Goal: Find contact information: Obtain details needed to contact an individual or organization

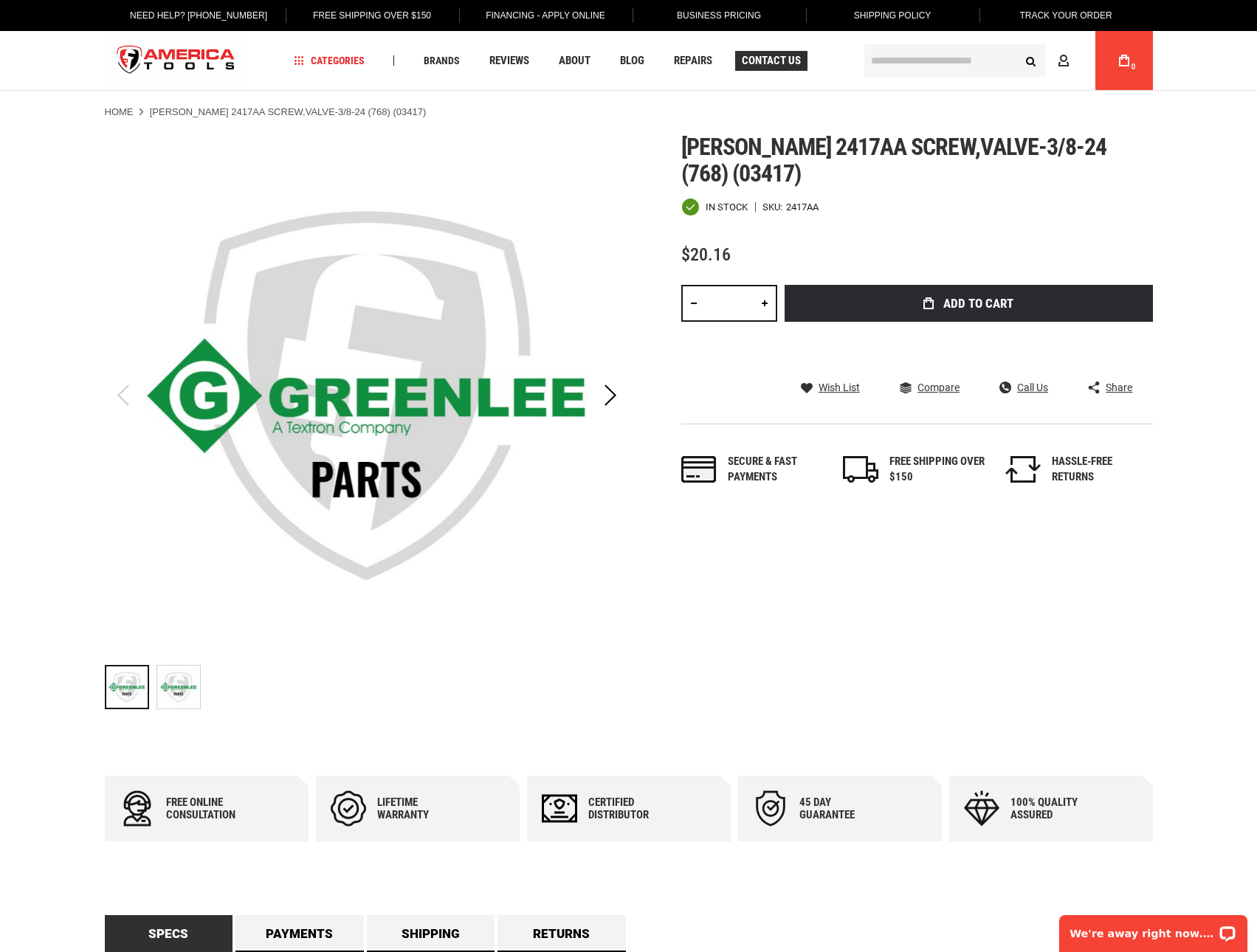
click at [781, 60] on span "Contact Us" at bounding box center [771, 60] width 59 height 11
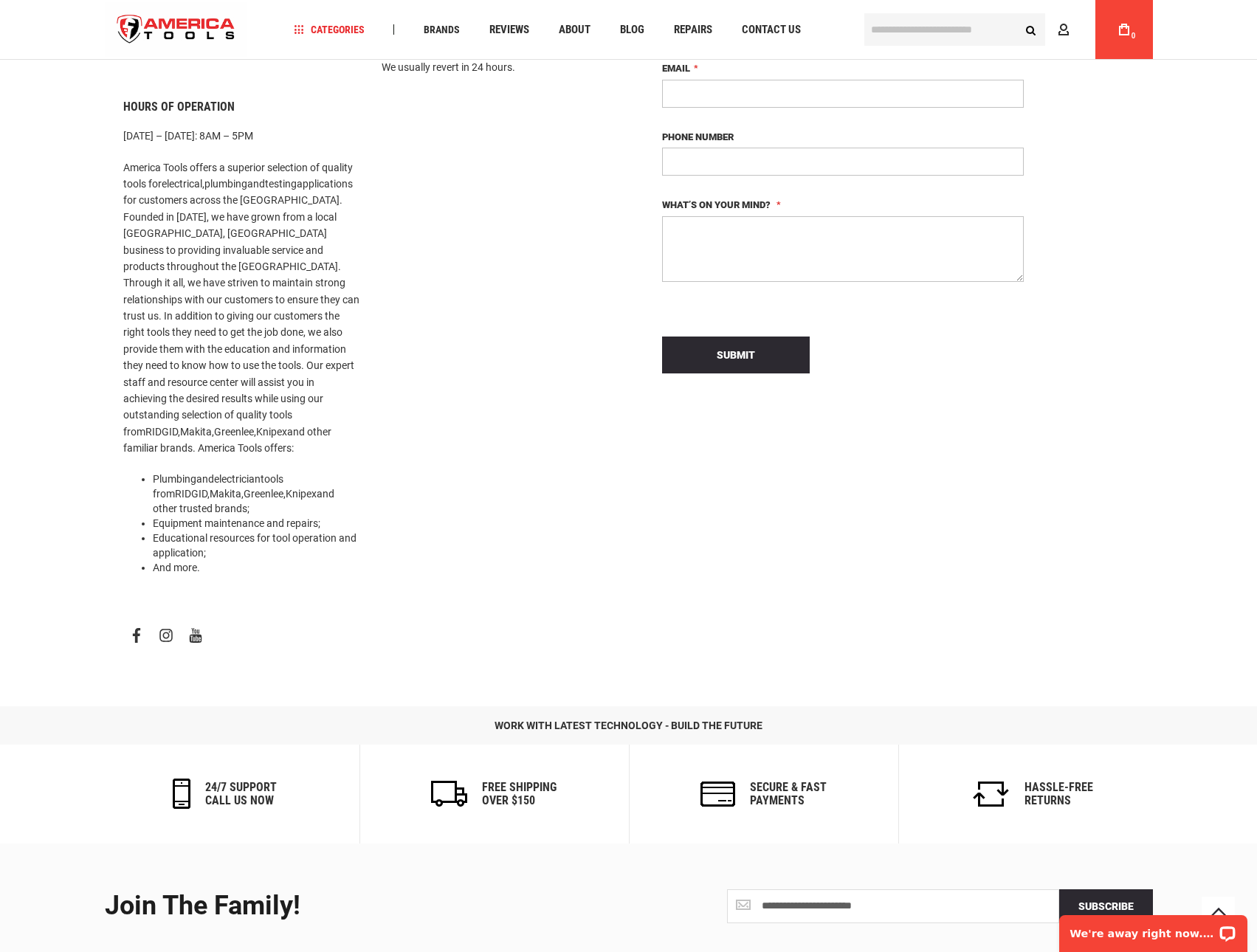
scroll to position [446, 0]
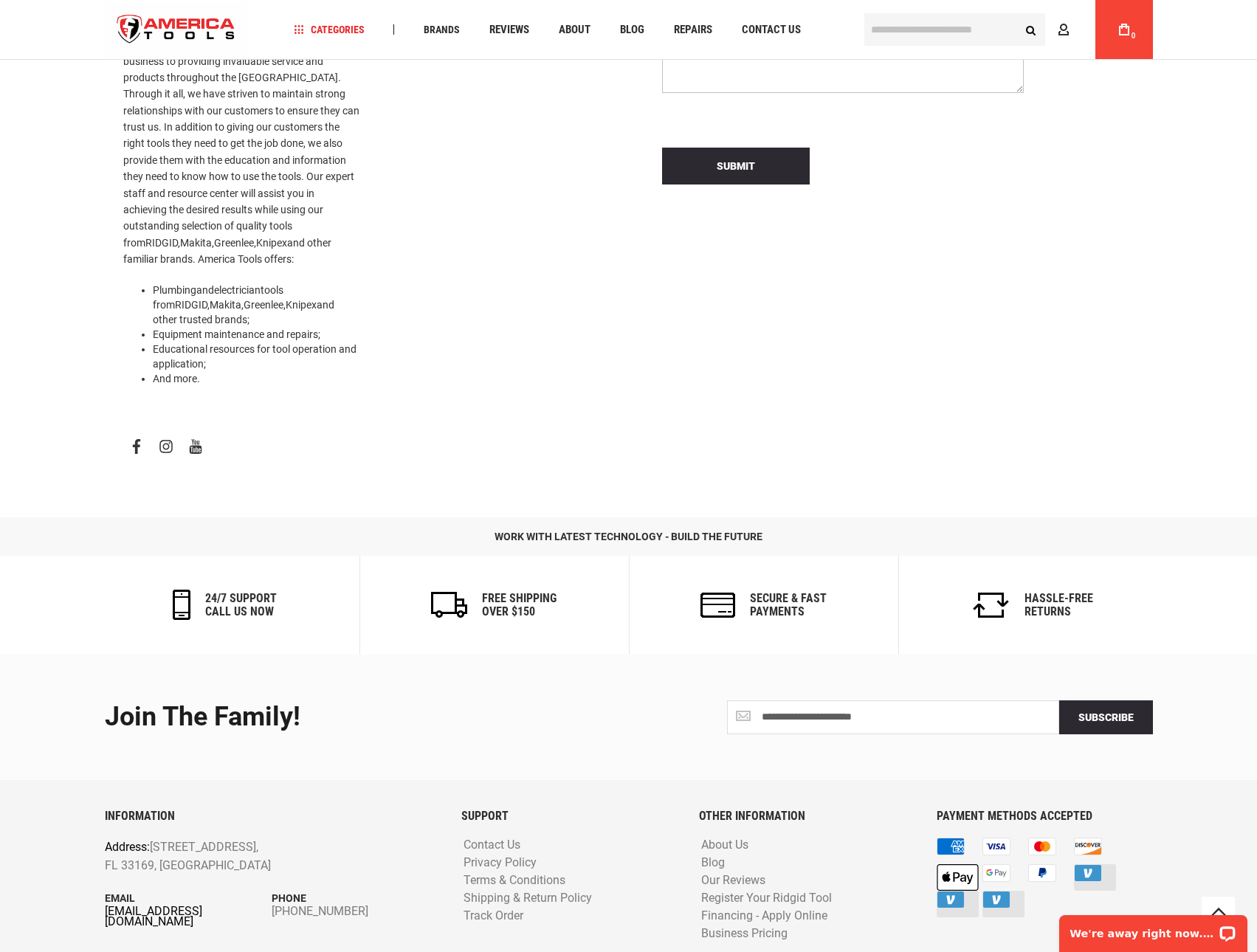
drag, startPoint x: 93, startPoint y: 862, endPoint x: 196, endPoint y: 871, distance: 103.4
click at [116, 871] on div "INFORMATION Address: 1157 NW 159th Dr, Miami, FL 33169, United States Email inf…" at bounding box center [272, 888] width 357 height 157
click at [231, 879] on div "INFORMATION Address: 1157 NW 159th Dr, Miami, FL 33169, United States Email inf…" at bounding box center [272, 888] width 357 height 157
click at [233, 890] on p "Email" at bounding box center [188, 898] width 167 height 16
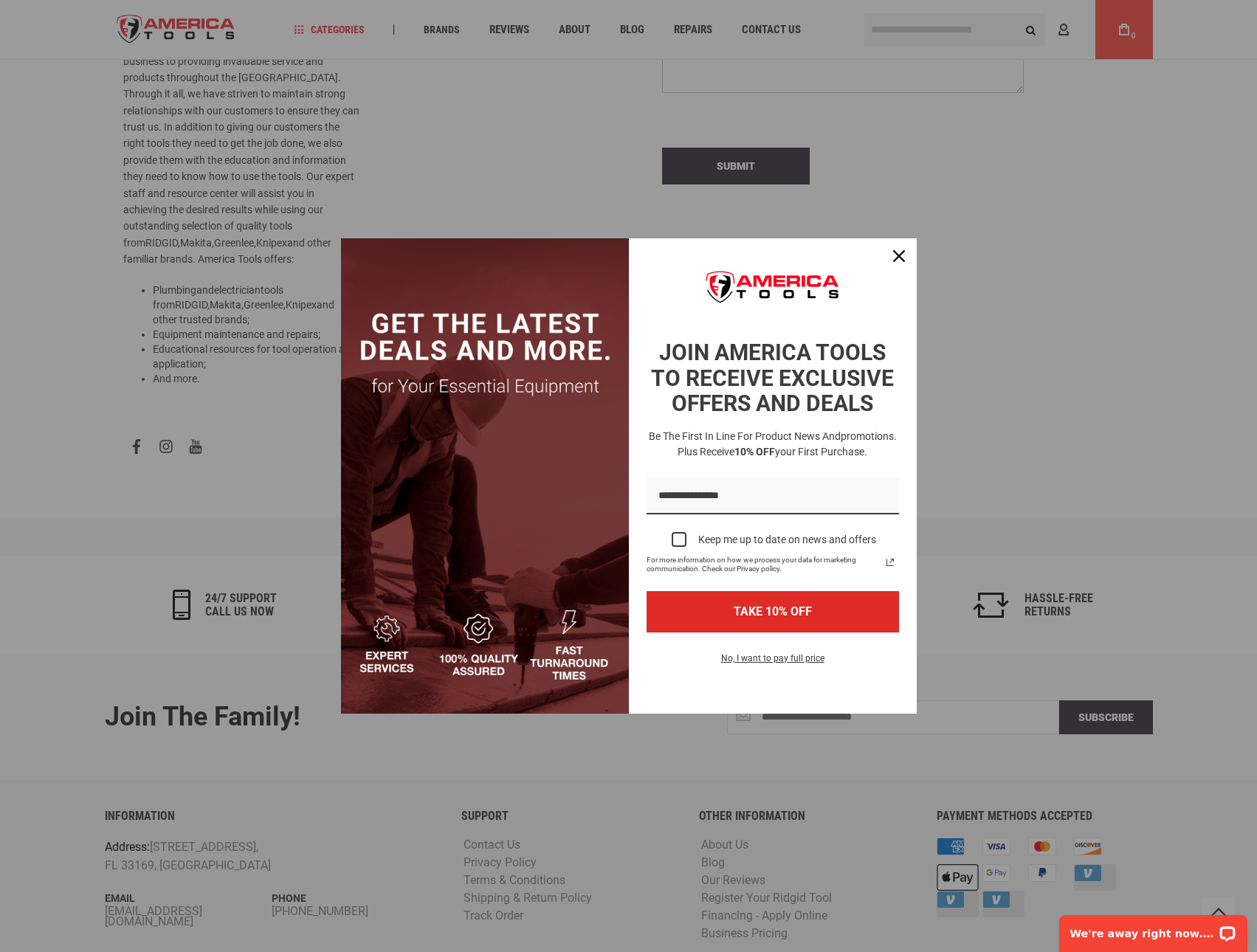
scroll to position [0, 0]
click at [893, 260] on icon "close icon" at bounding box center [899, 256] width 12 height 12
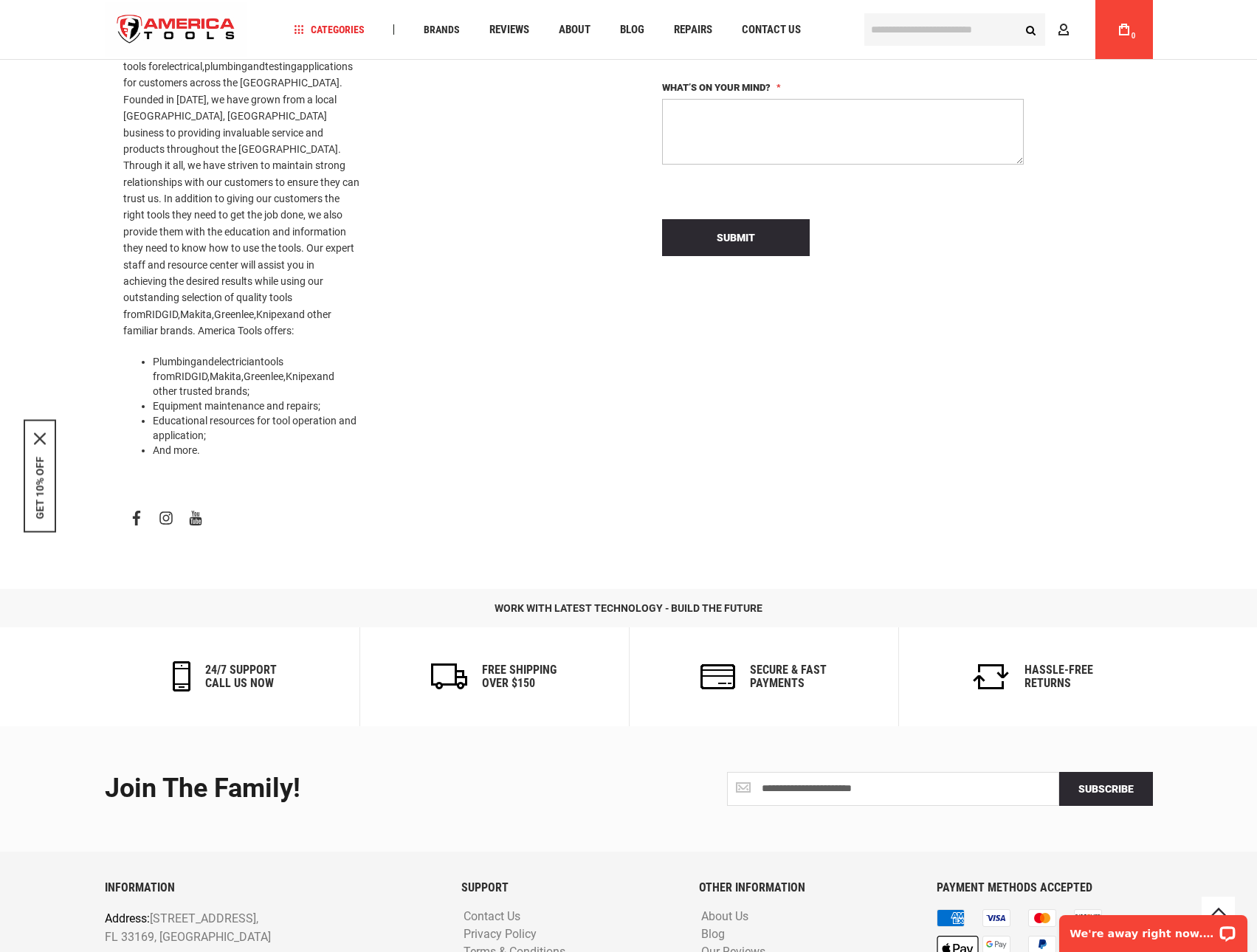
scroll to position [151, 0]
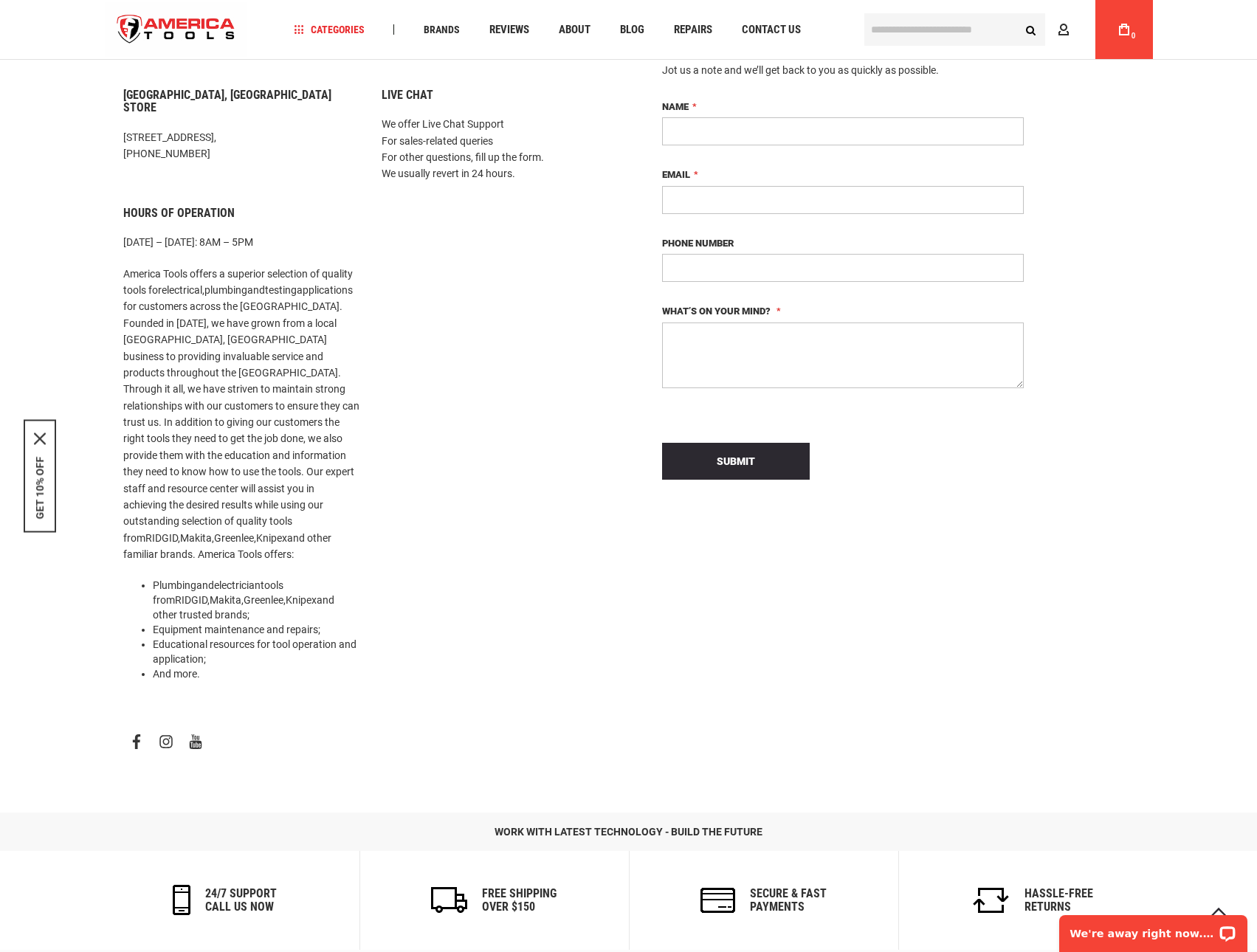
click at [214, 29] on img "store logo" at bounding box center [176, 30] width 143 height 55
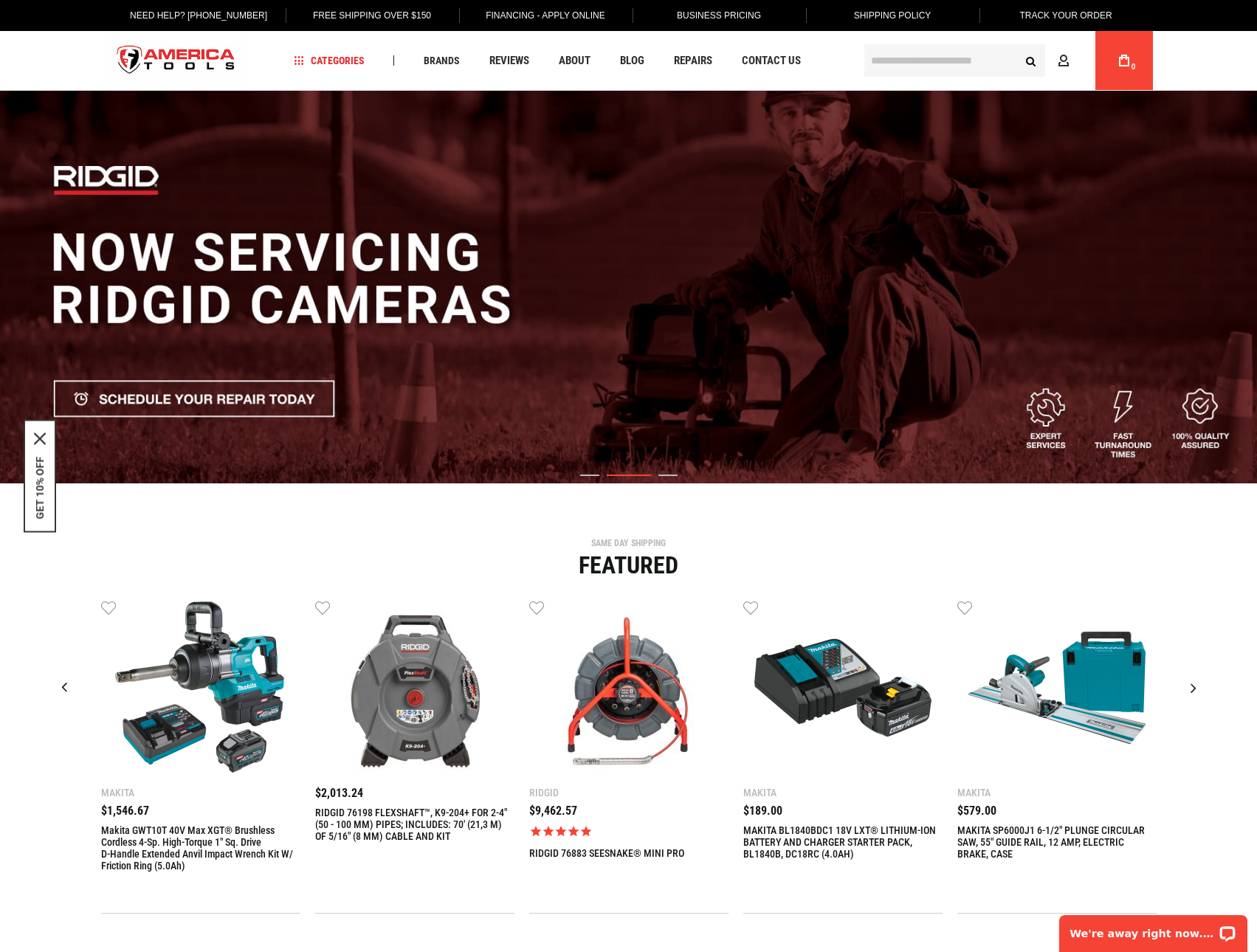
click at [884, 60] on input "text" at bounding box center [955, 60] width 181 height 33
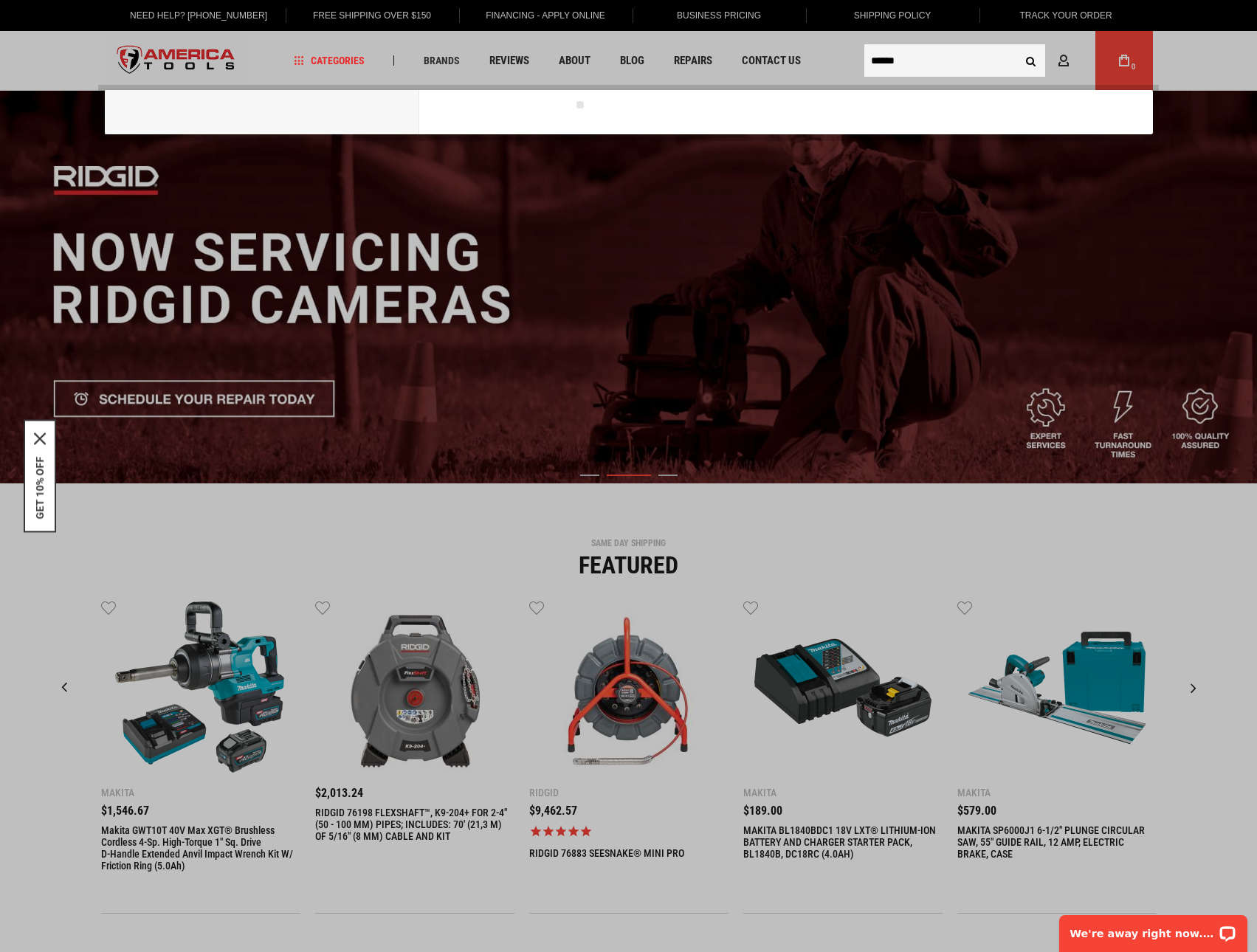
type input "******"
click at [1017, 46] on button "Search" at bounding box center [1032, 60] width 28 height 28
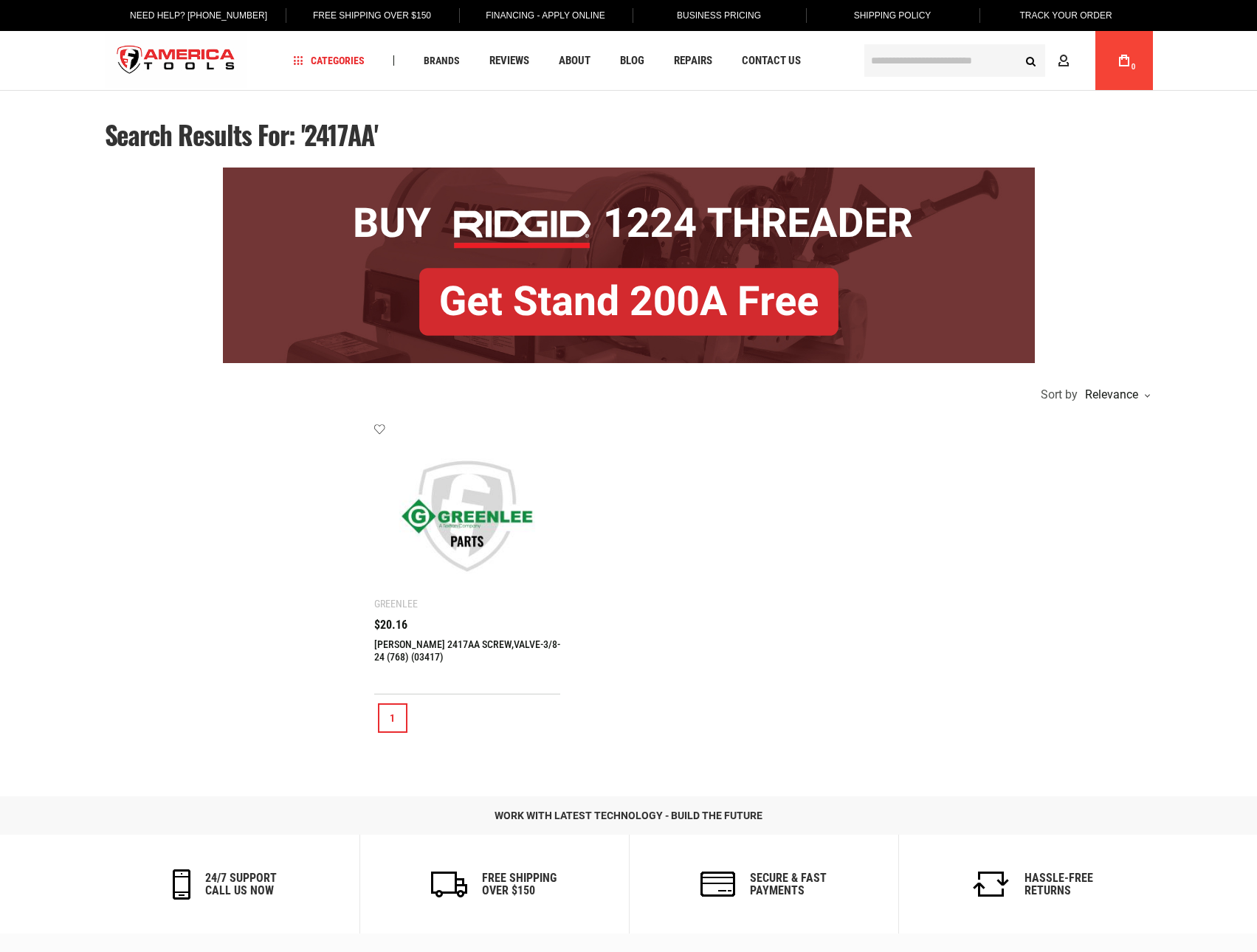
click at [454, 506] on img at bounding box center [467, 516] width 157 height 157
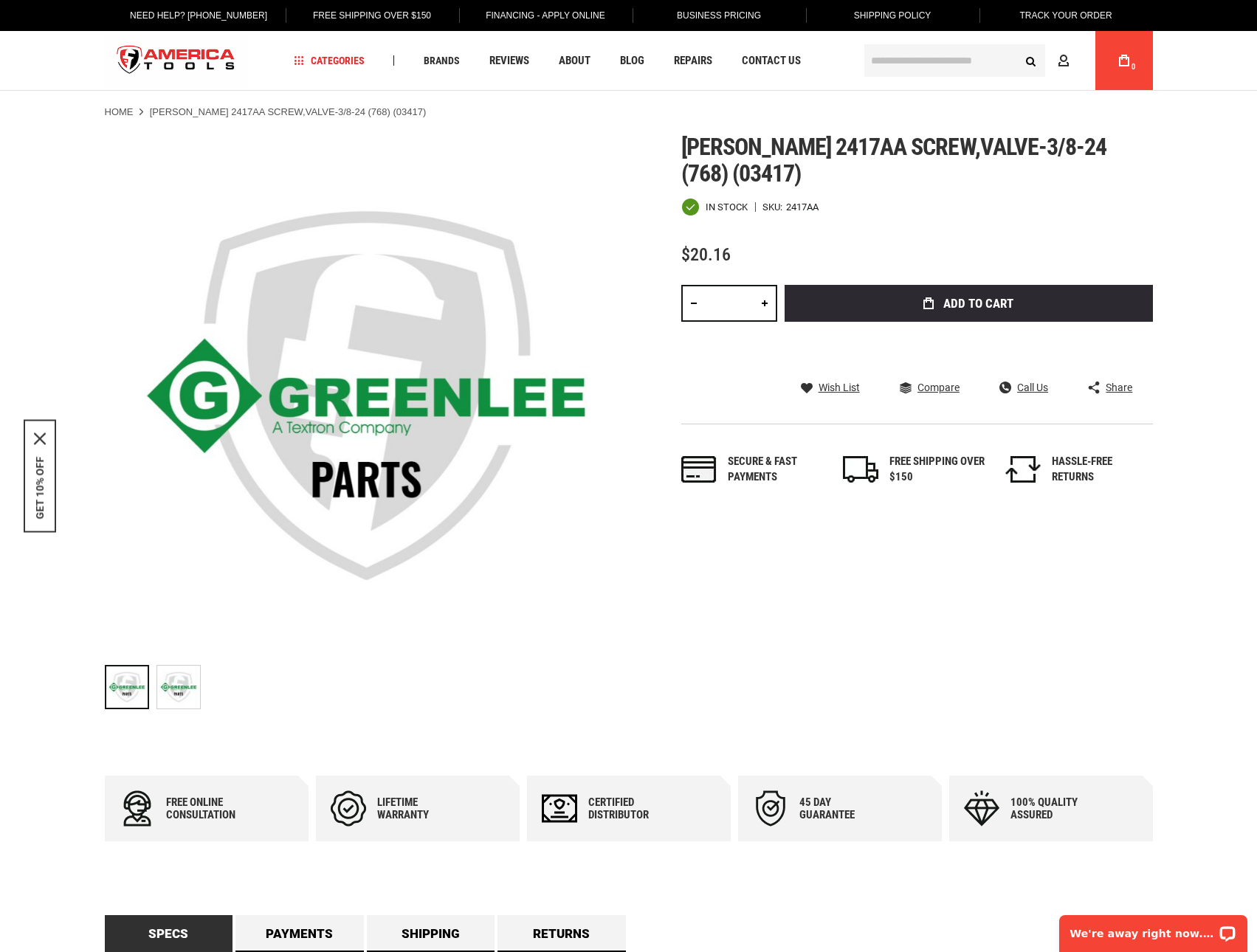
drag, startPoint x: 858, startPoint y: 143, endPoint x: 1049, endPoint y: 143, distance: 191.0
click at [1049, 143] on span "[PERSON_NAME] 2417aa screw,valve-3/8-24 (768) (03417)" at bounding box center [894, 160] width 426 height 54
